Goal: Information Seeking & Learning: Learn about a topic

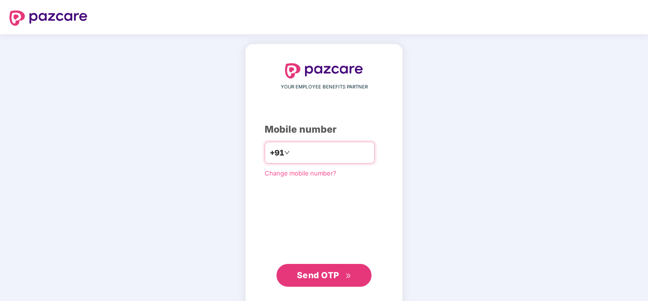
click at [292, 156] on input "number" at bounding box center [331, 152] width 78 height 15
type input "**********"
click at [314, 274] on span "Send OTP" at bounding box center [318, 275] width 42 height 10
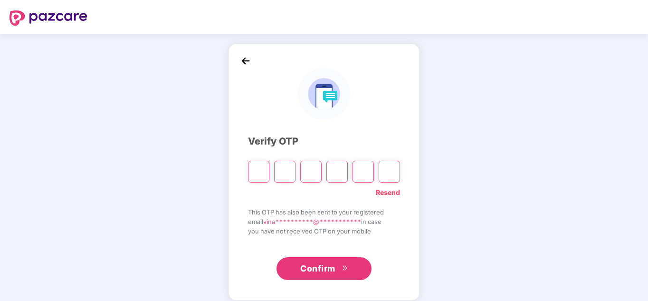
click at [264, 174] on input "Please enter verification code. Digit 1" at bounding box center [258, 172] width 21 height 22
type input "*"
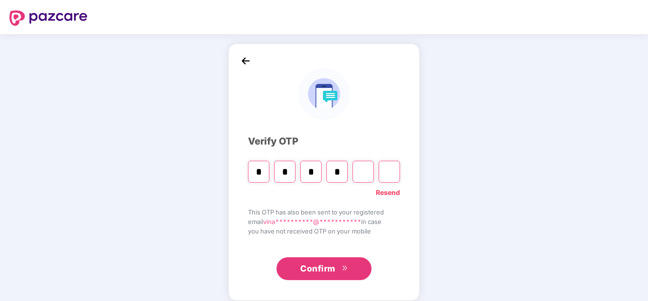
type input "*"
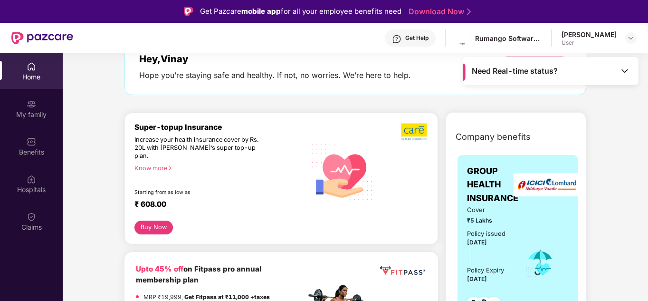
scroll to position [59, 0]
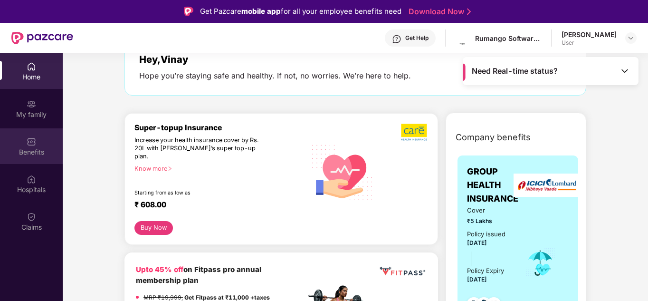
click at [31, 145] on img at bounding box center [32, 142] width 10 height 10
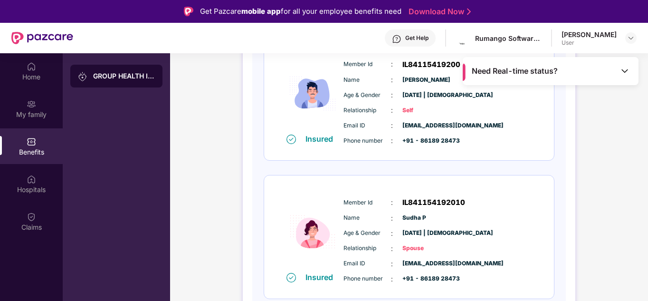
scroll to position [0, 0]
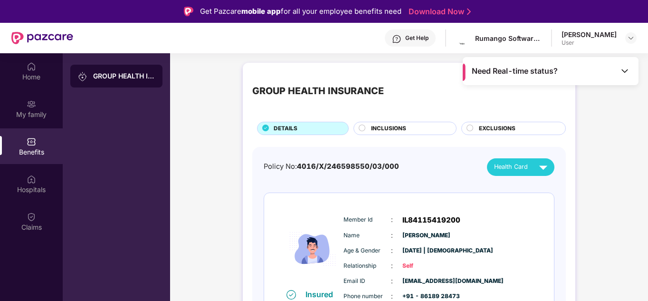
click at [400, 127] on span "INCLUSIONS" at bounding box center [388, 128] width 35 height 9
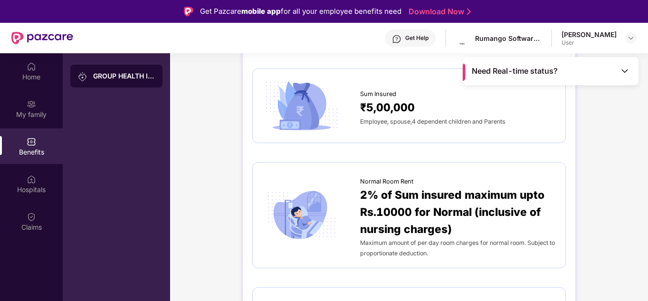
scroll to position [85, 0]
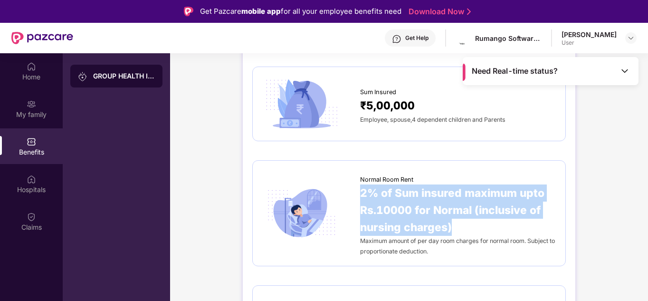
drag, startPoint x: 456, startPoint y: 229, endPoint x: 361, endPoint y: 190, distance: 102.9
click at [361, 190] on span "2% of Sum insured maximum upto Rs.10000 for Normal (inclusive of nursing charge…" at bounding box center [458, 209] width 196 height 51
copy span "2% of Sum insured maximum upto Rs.10000 for Normal (inclusive of nursing charge…"
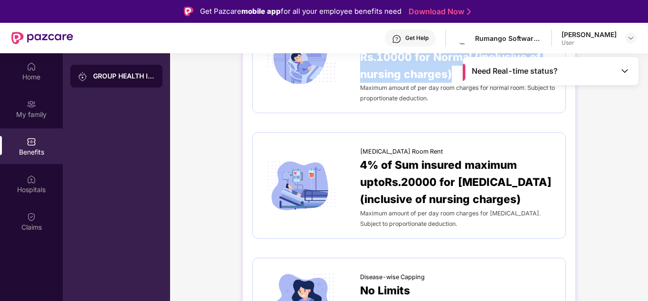
scroll to position [238, 0]
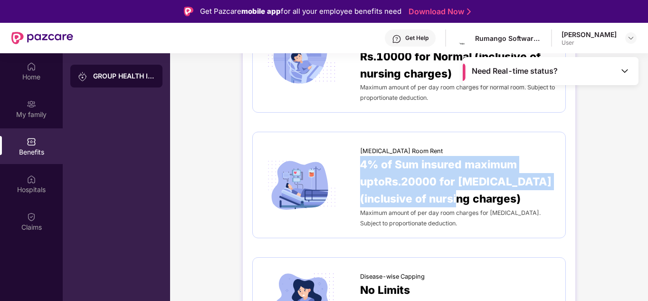
drag, startPoint x: 466, startPoint y: 200, endPoint x: 361, endPoint y: 164, distance: 110.9
click at [361, 164] on span "4% of Sum insured maximum uptoRs.20000 for [MEDICAL_DATA] (inclusive of nursing…" at bounding box center [458, 181] width 196 height 51
copy span "4% of Sum insured maximum uptoRs.20000 for [MEDICAL_DATA] (inclusive of nursing…"
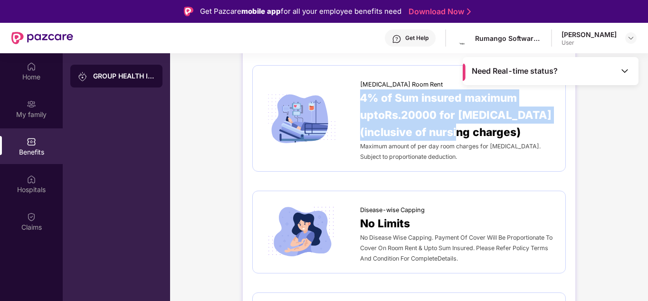
scroll to position [325, 0]
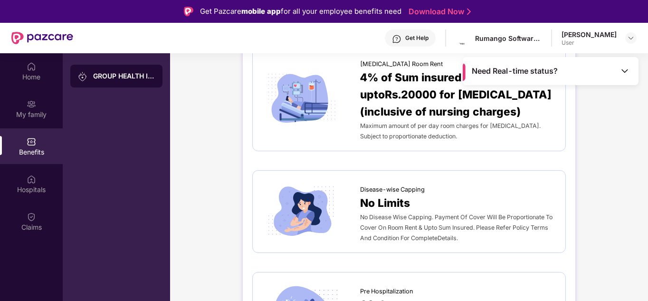
click at [438, 132] on div "Maximum amount of per day room charges for [MEDICAL_DATA]. Subject to proportio…" at bounding box center [458, 130] width 196 height 21
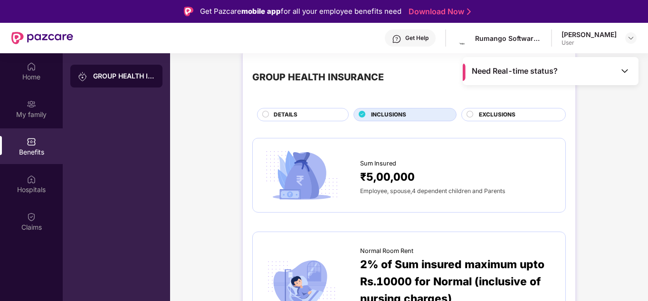
scroll to position [14, 0]
click at [484, 113] on span "EXCLUSIONS" at bounding box center [497, 114] width 37 height 9
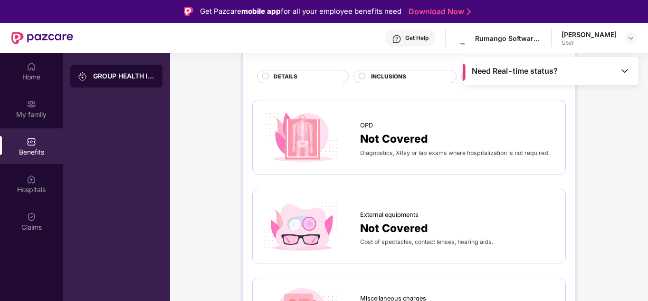
scroll to position [52, 0]
click at [397, 72] on span "INCLUSIONS" at bounding box center [388, 76] width 35 height 9
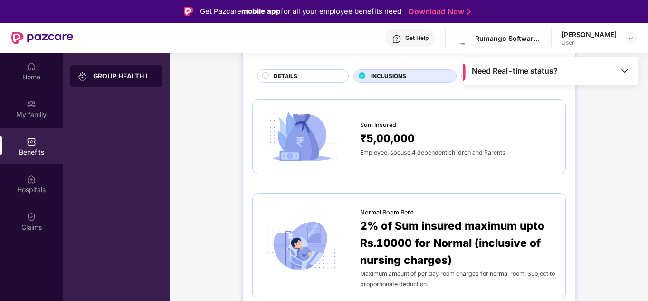
click at [308, 76] on div "DETAILS" at bounding box center [306, 77] width 75 height 10
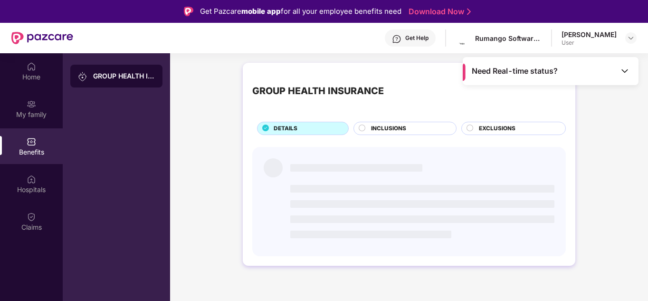
scroll to position [0, 0]
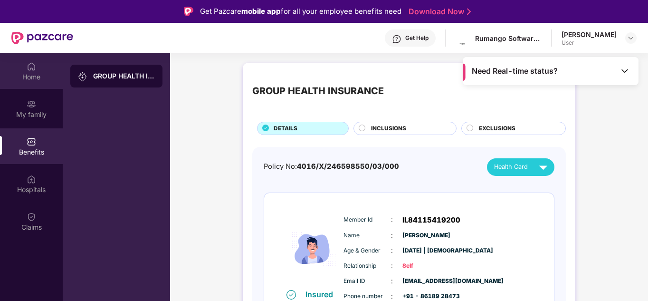
click at [31, 69] on img at bounding box center [32, 67] width 10 height 10
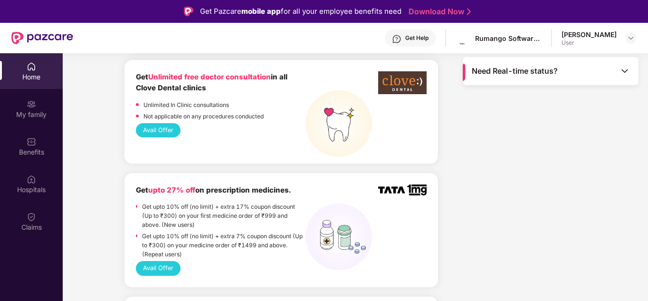
scroll to position [934, 0]
